Goal: Task Accomplishment & Management: Manage account settings

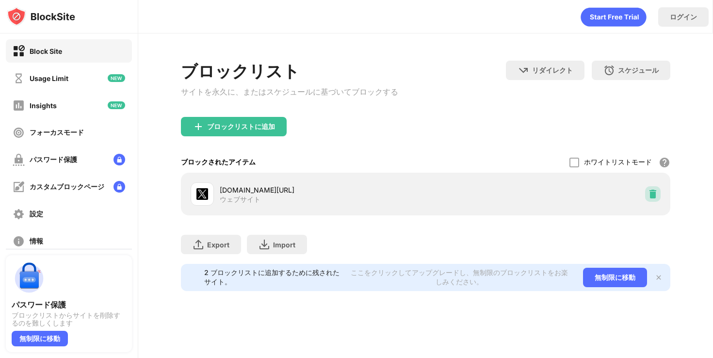
click at [646, 198] on div at bounding box center [653, 194] width 16 height 16
